Goal: Information Seeking & Learning: Find specific fact

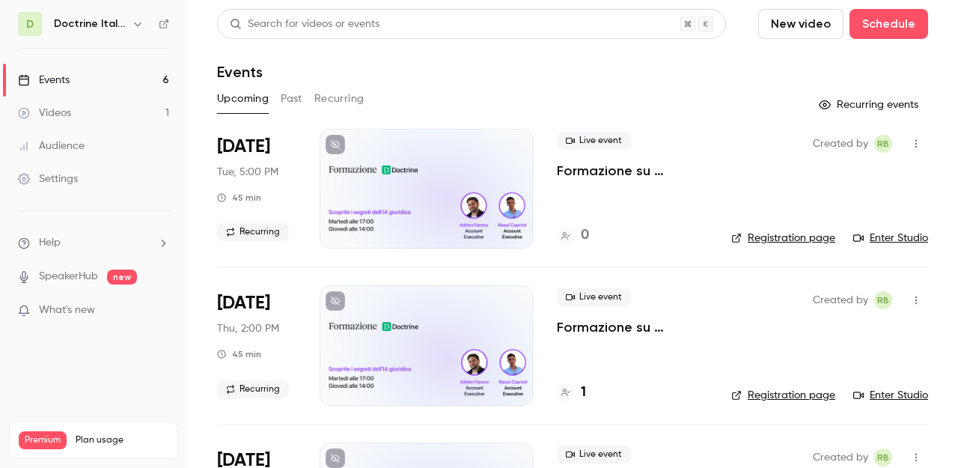
click at [130, 25] on button "button" at bounding box center [138, 24] width 18 height 18
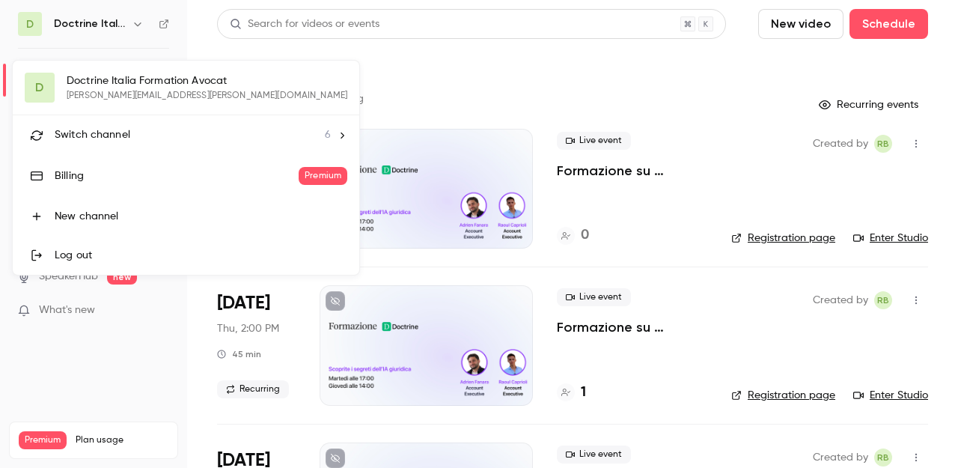
click at [155, 139] on div "Switch channel 6" at bounding box center [193, 135] width 276 height 16
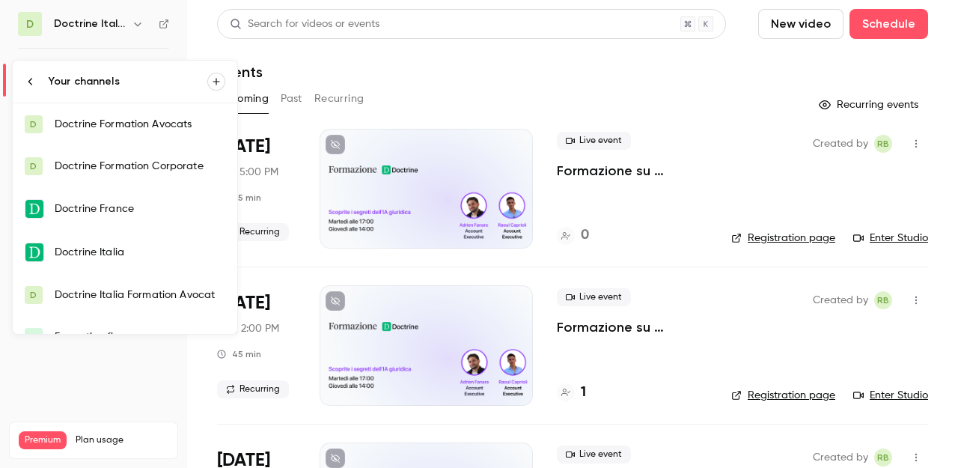
click at [109, 243] on link "Doctrine Italia" at bounding box center [125, 252] width 225 height 43
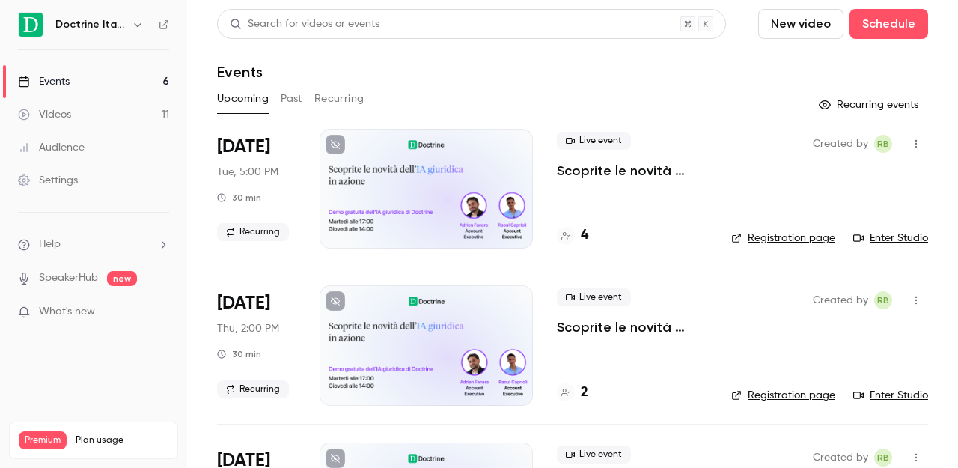
click at [590, 242] on div "4" at bounding box center [632, 235] width 150 height 20
click at [579, 240] on div "4" at bounding box center [572, 235] width 31 height 20
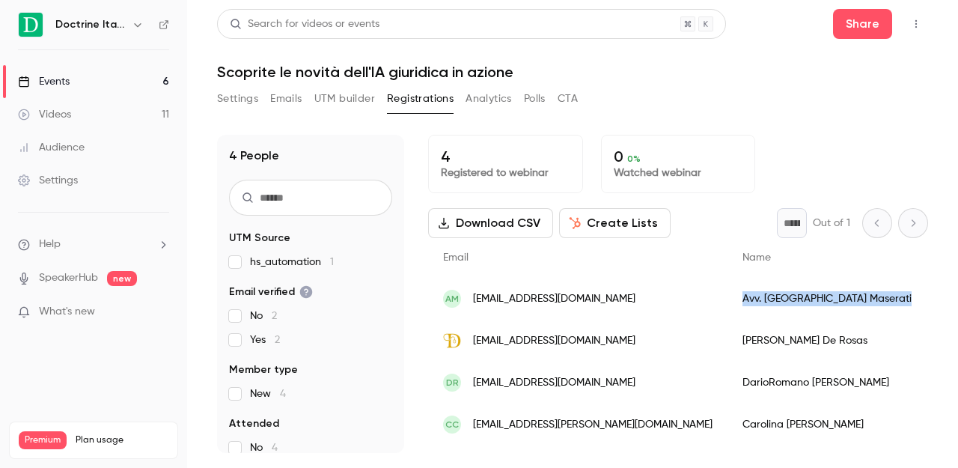
drag, startPoint x: 769, startPoint y: 297, endPoint x: 659, endPoint y: 299, distance: 110.0
click at [728, 299] on div "Avv. Patrizia Maserati" at bounding box center [827, 299] width 199 height 42
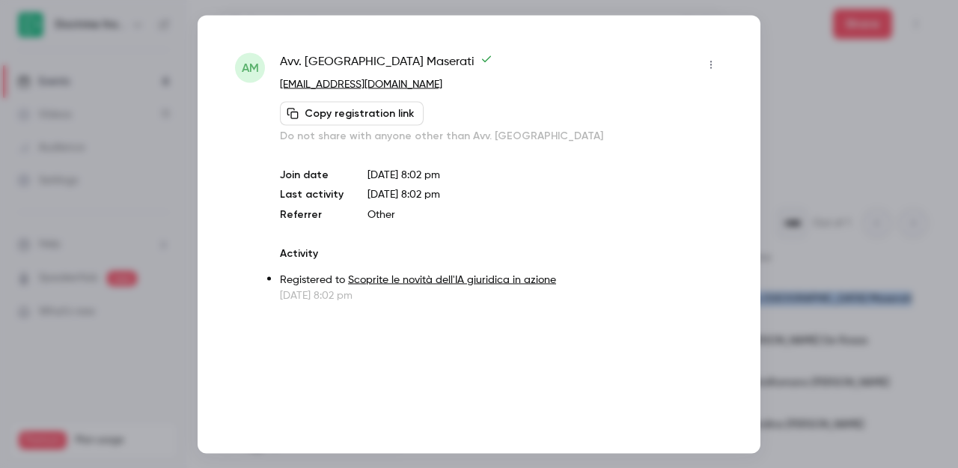
copy div "Avv. Patrizia Maserati"
click at [789, 47] on div at bounding box center [479, 234] width 958 height 468
